Goal: Use online tool/utility: Utilize a website feature to perform a specific function

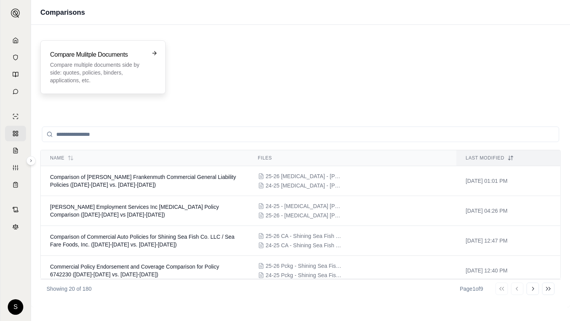
click at [101, 50] on h3 "Compare Mulitple Documents" at bounding box center [97, 54] width 95 height 9
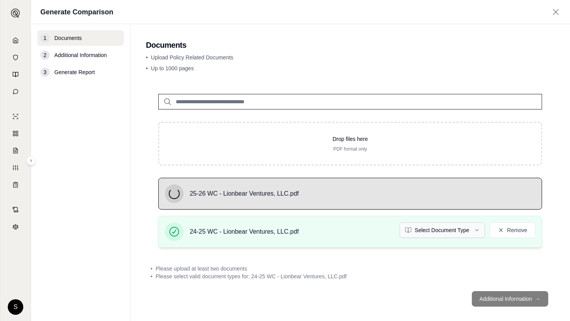
click at [433, 231] on html "S Generate Comparison 1 Documents 2 Additional Information 3 Generate Report Do…" at bounding box center [285, 160] width 570 height 321
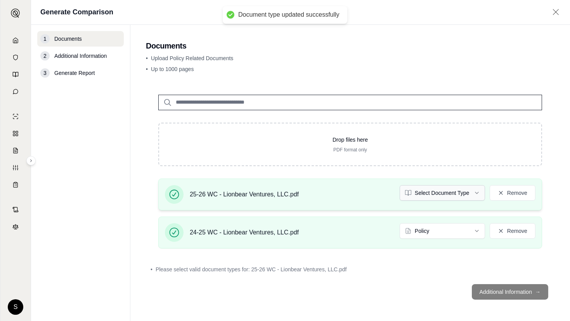
click at [445, 191] on html "Document type updated successfully S Generate Comparison 1 Documents 2 Addition…" at bounding box center [285, 160] width 570 height 321
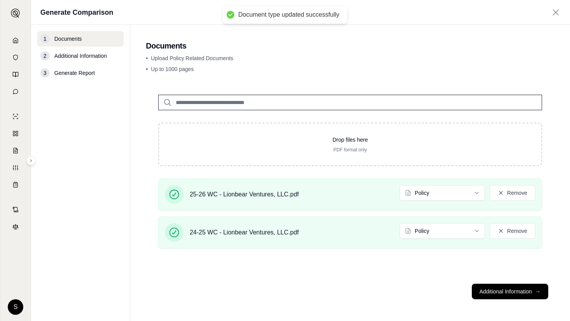
drag, startPoint x: 505, startPoint y: 289, endPoint x: 473, endPoint y: 278, distance: 34.1
click at [505, 288] on button "Additional Information →" at bounding box center [510, 292] width 76 height 16
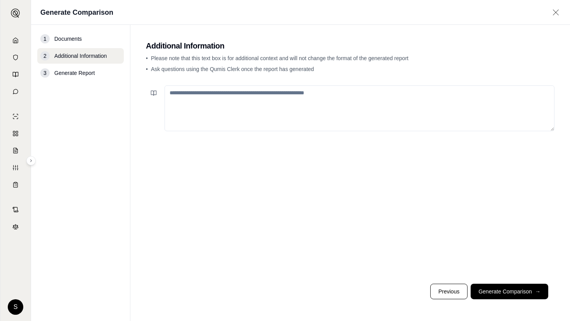
click at [285, 118] on textarea at bounding box center [360, 108] width 390 height 46
paste textarea "**********"
type textarea "**********"
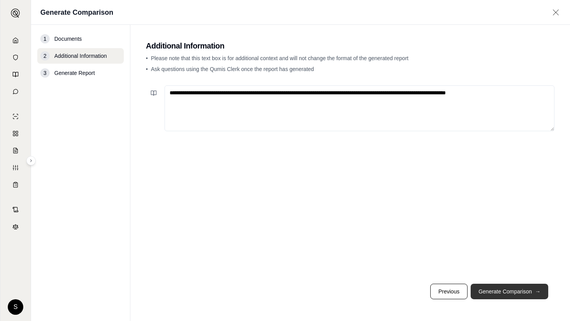
click at [512, 285] on button "Generate Comparison →" at bounding box center [510, 292] width 78 height 16
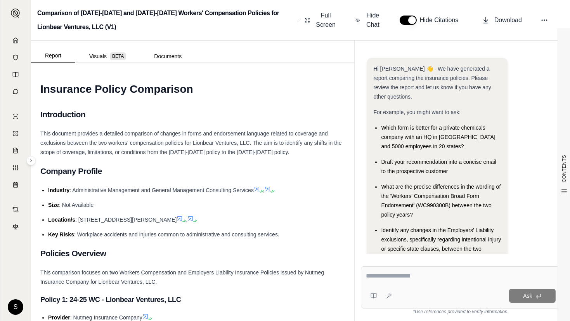
click at [423, 280] on textarea at bounding box center [461, 275] width 190 height 9
click at [432, 287] on div "Ask" at bounding box center [461, 287] width 200 height 42
paste textarea "**********"
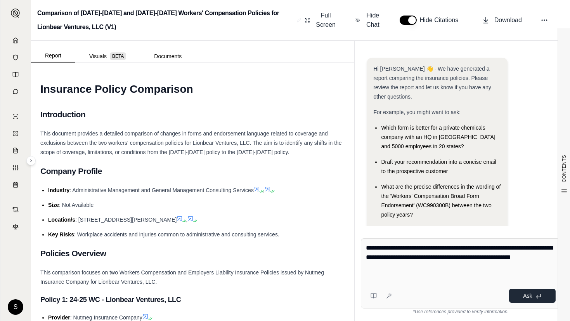
type textarea "**********"
click at [533, 294] on button "Ask" at bounding box center [532, 296] width 47 height 14
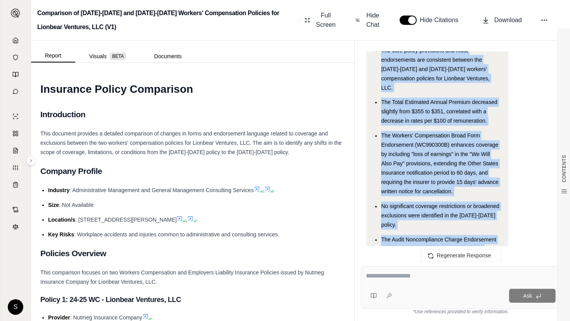
scroll to position [3133, 0]
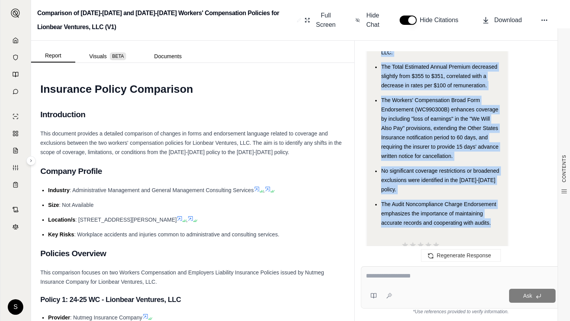
drag, startPoint x: 382, startPoint y: 137, endPoint x: 501, endPoint y: 195, distance: 132.7
click at [501, 195] on ul "The core policy provisions and most endorsements are consistent between the [DA…" at bounding box center [438, 118] width 128 height 217
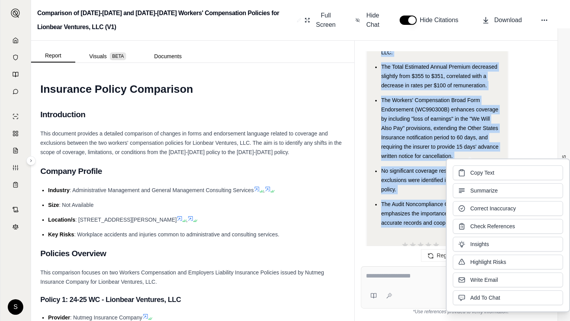
copy ul "The core policy provisions and most endorsements are consistent between the [DA…"
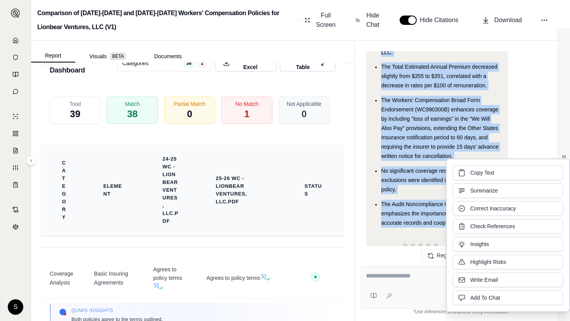
scroll to position [1553, 0]
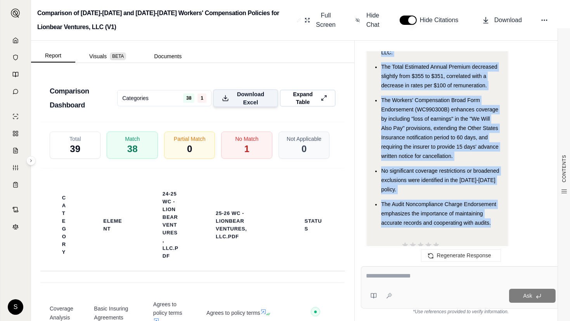
click at [240, 101] on span "Download Excel" at bounding box center [250, 98] width 37 height 16
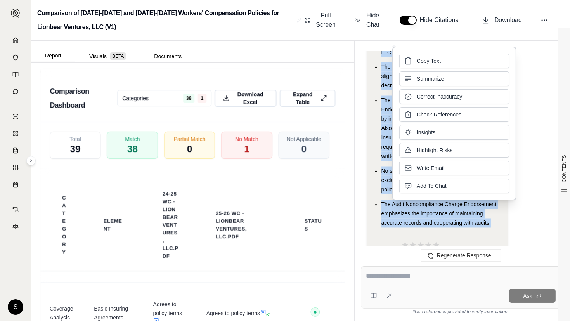
drag, startPoint x: 426, startPoint y: 83, endPoint x: 426, endPoint y: 68, distance: 15.9
click at [426, 68] on div "Copy Text Summarize Correct Inaccuracy Check References Insights Highlight Risk…" at bounding box center [455, 124] width 110 height 140
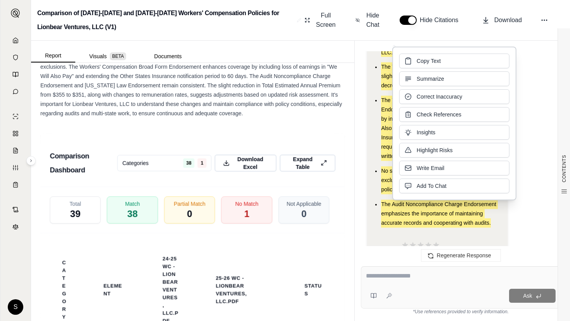
scroll to position [1453, 0]
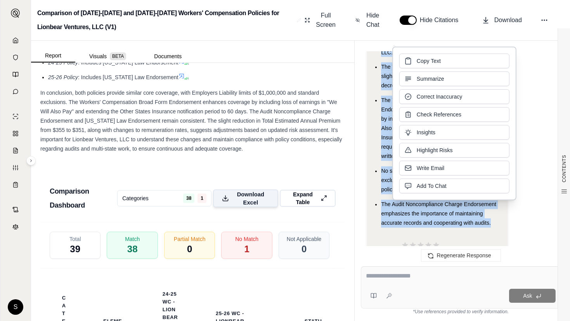
click at [238, 194] on span "Download Excel" at bounding box center [250, 198] width 37 height 16
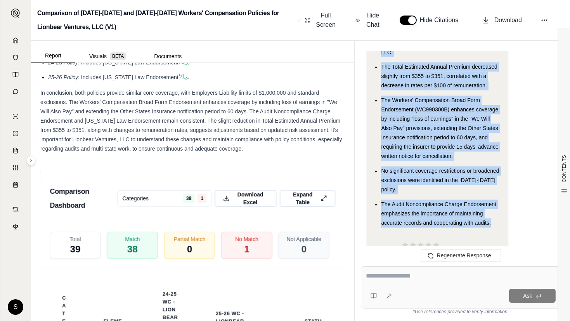
drag, startPoint x: 497, startPoint y: 198, endPoint x: 408, endPoint y: 187, distance: 89.9
drag, startPoint x: 408, startPoint y: 187, endPoint x: 380, endPoint y: 110, distance: 81.7
click at [380, 110] on ul "The core policy provisions and most endorsements are consistent between the [DA…" at bounding box center [438, 118] width 128 height 217
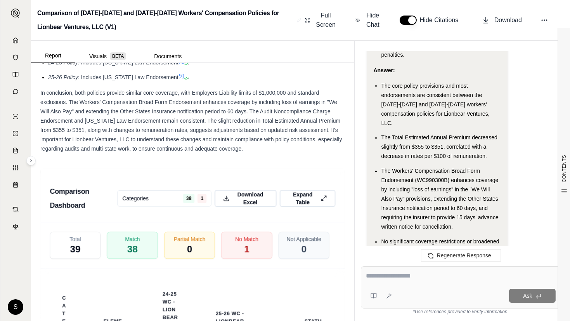
scroll to position [3027, 0]
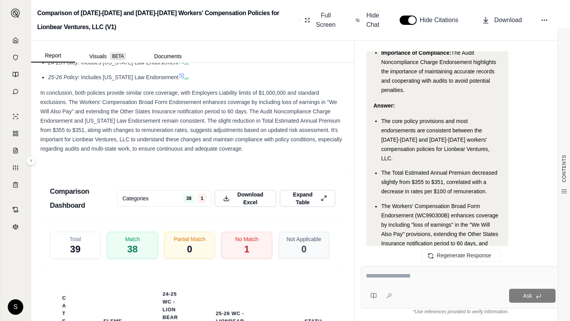
click at [412, 101] on div "Answer:" at bounding box center [438, 105] width 128 height 9
drag, startPoint x: 380, startPoint y: 101, endPoint x: 392, endPoint y: 103, distance: 11.4
click at [392, 116] on ul "The core policy provisions and most endorsements are consistent between the [DA…" at bounding box center [438, 224] width 128 height 217
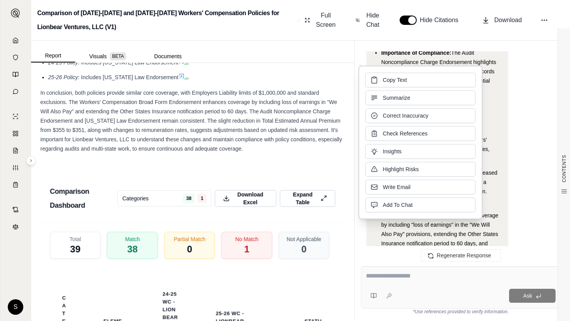
click at [433, 249] on div "Regenerate Response" at bounding box center [461, 255] width 212 height 19
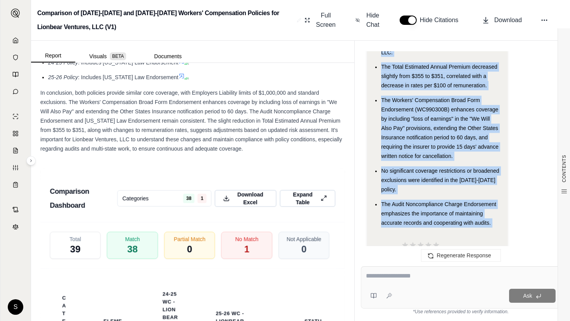
scroll to position [3133, 0]
drag, startPoint x: 382, startPoint y: 101, endPoint x: 495, endPoint y: 193, distance: 146.0
click at [495, 193] on ul "The core policy provisions and most endorsements are consistent between the [DA…" at bounding box center [438, 118] width 128 height 217
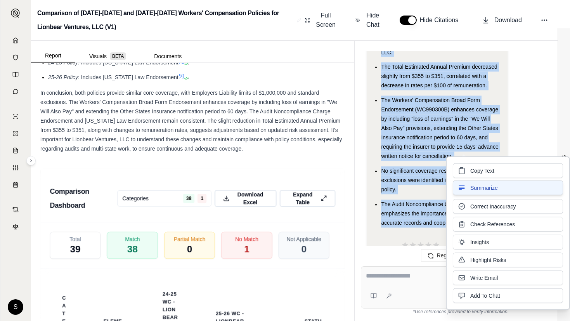
copy ul "The core policy provisions and most endorsements are consistent between the [DA…"
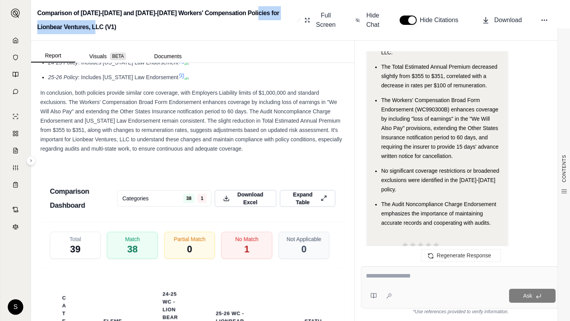
drag, startPoint x: 253, startPoint y: 13, endPoint x: 280, endPoint y: 23, distance: 28.9
click at [283, 23] on h2 "Comparison of [DATE]-[DATE] and [DATE]-[DATE] Workers' Compensation Policies fo…" at bounding box center [165, 20] width 257 height 28
copy h2 "Lionbear Ventures, LLC (V1)"
